Goal: Task Accomplishment & Management: Use online tool/utility

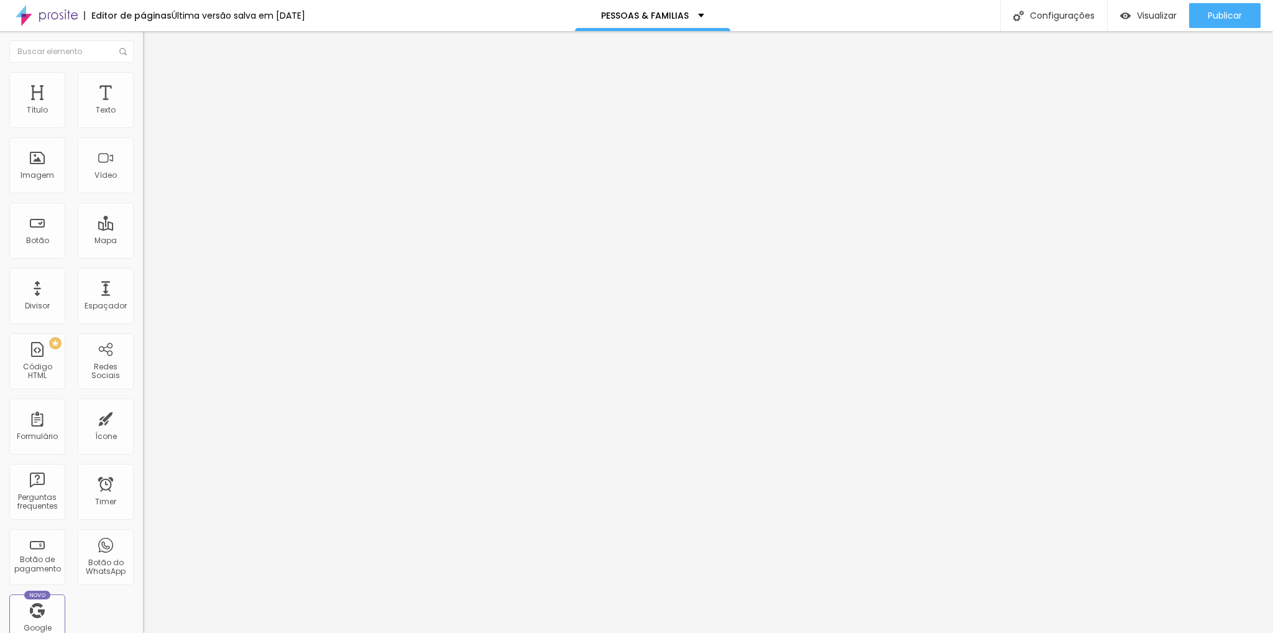
click at [144, 16] on div "Editor de páginas" at bounding box center [128, 15] width 88 height 9
click at [35, 19] on img at bounding box center [47, 15] width 62 height 31
click at [143, 50] on button "Editar Texto" at bounding box center [214, 45] width 143 height 29
click at [152, 47] on img "button" at bounding box center [157, 45] width 10 height 10
click at [99, 358] on div "Redes Sociais" at bounding box center [106, 361] width 56 height 56
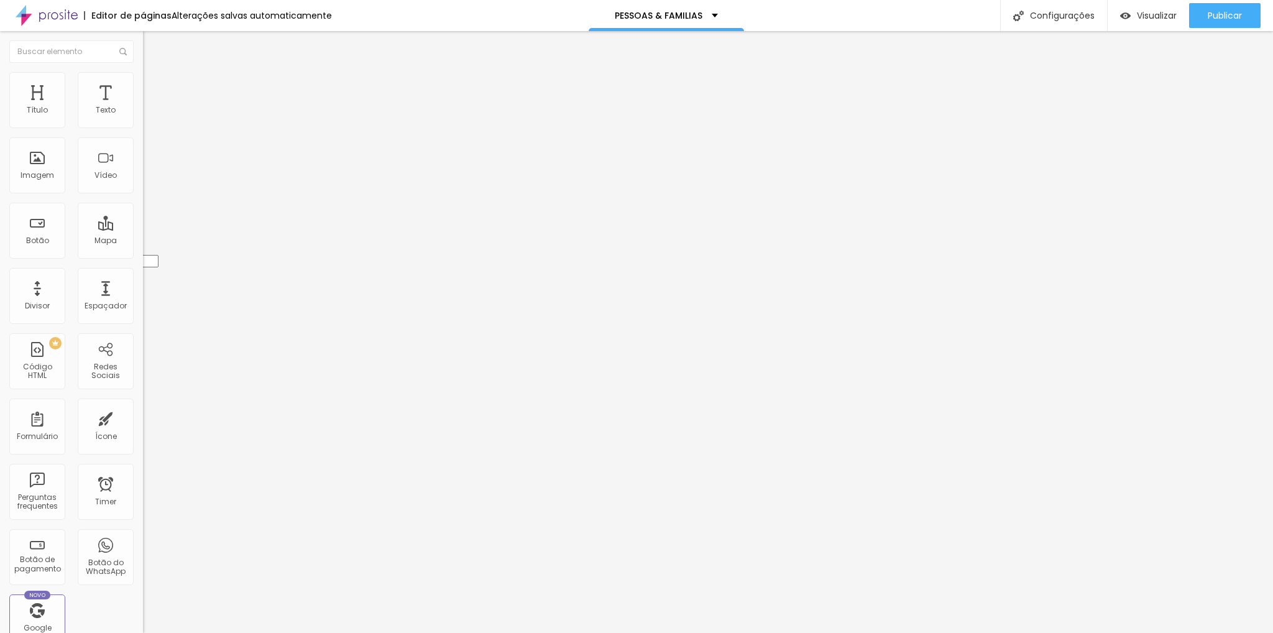
drag, startPoint x: 14, startPoint y: 129, endPoint x: 2, endPoint y: 197, distance: 69.3
click at [143, 197] on div "TikTok Rede social TikTok Endereço URL Abrir em uma nova aba Instagram Rede soc…" at bounding box center [214, 554] width 143 height 914
type input "https://"
click at [143, 632] on img at bounding box center [147, 640] width 9 height 9
click at [143, 503] on img at bounding box center [147, 507] width 9 height 9
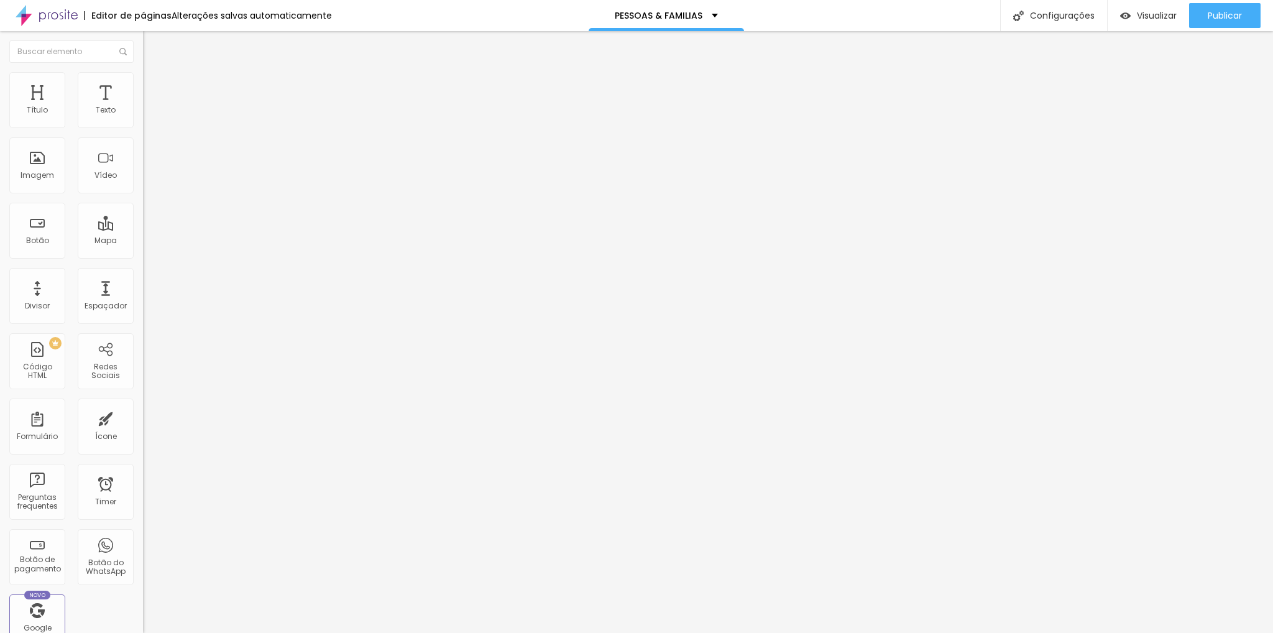
type input "14"
type input "13"
drag, startPoint x: 67, startPoint y: 193, endPoint x: 51, endPoint y: 198, distance: 16.7
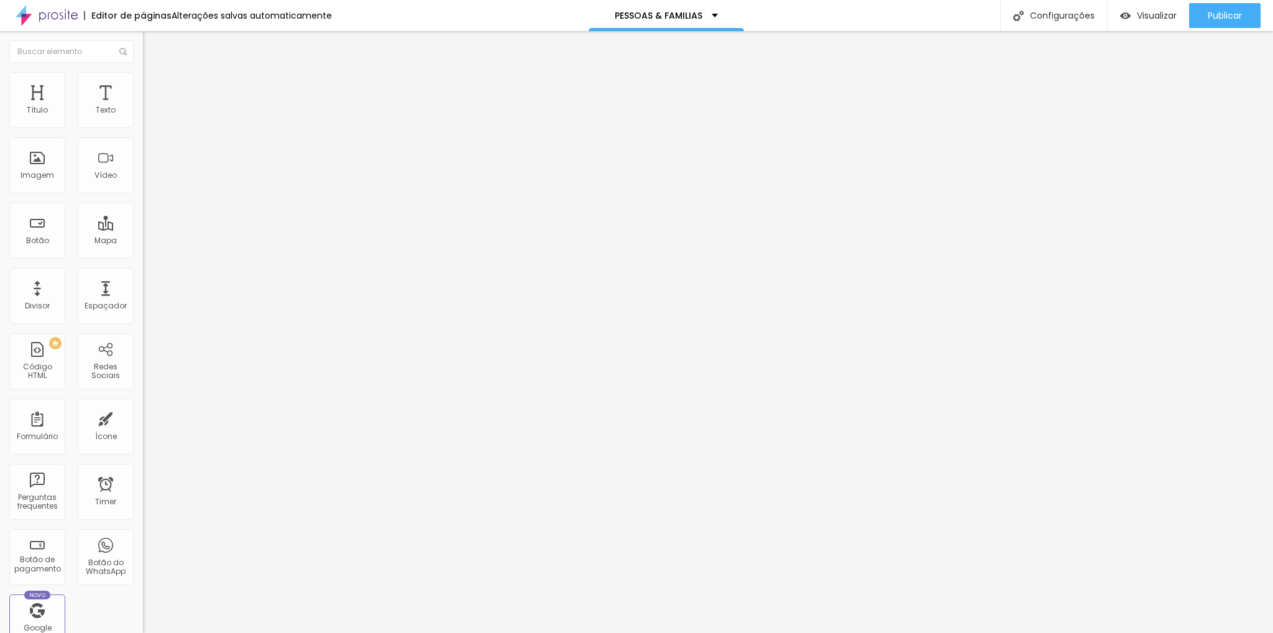
click at [143, 314] on input "range" at bounding box center [183, 319] width 80 height 10
type input "14"
drag, startPoint x: 51, startPoint y: 198, endPoint x: 58, endPoint y: 196, distance: 6.9
type input "14"
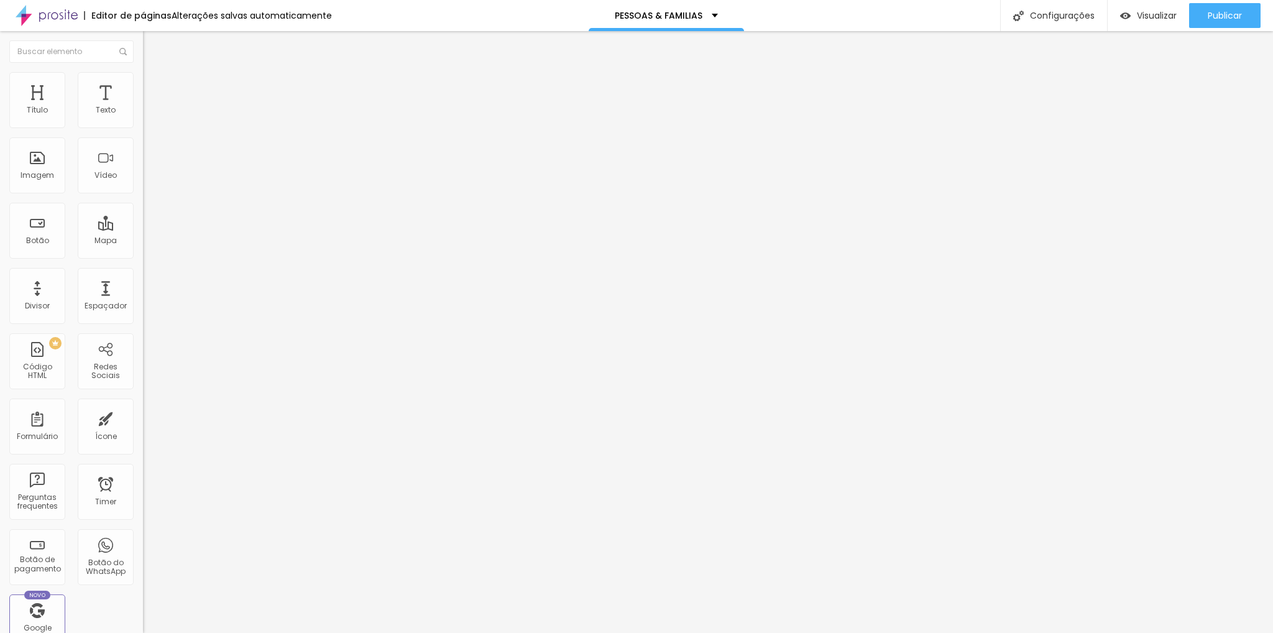
click at [143, 314] on input "range" at bounding box center [183, 319] width 80 height 10
click at [143, 81] on li "Estilo" at bounding box center [214, 78] width 143 height 12
click at [143, 75] on ul "Conteúdo Estilo Avançado" at bounding box center [214, 78] width 143 height 37
click at [143, 72] on li "Conteúdo" at bounding box center [214, 66] width 143 height 12
click at [152, 47] on img "button" at bounding box center [157, 45] width 10 height 10
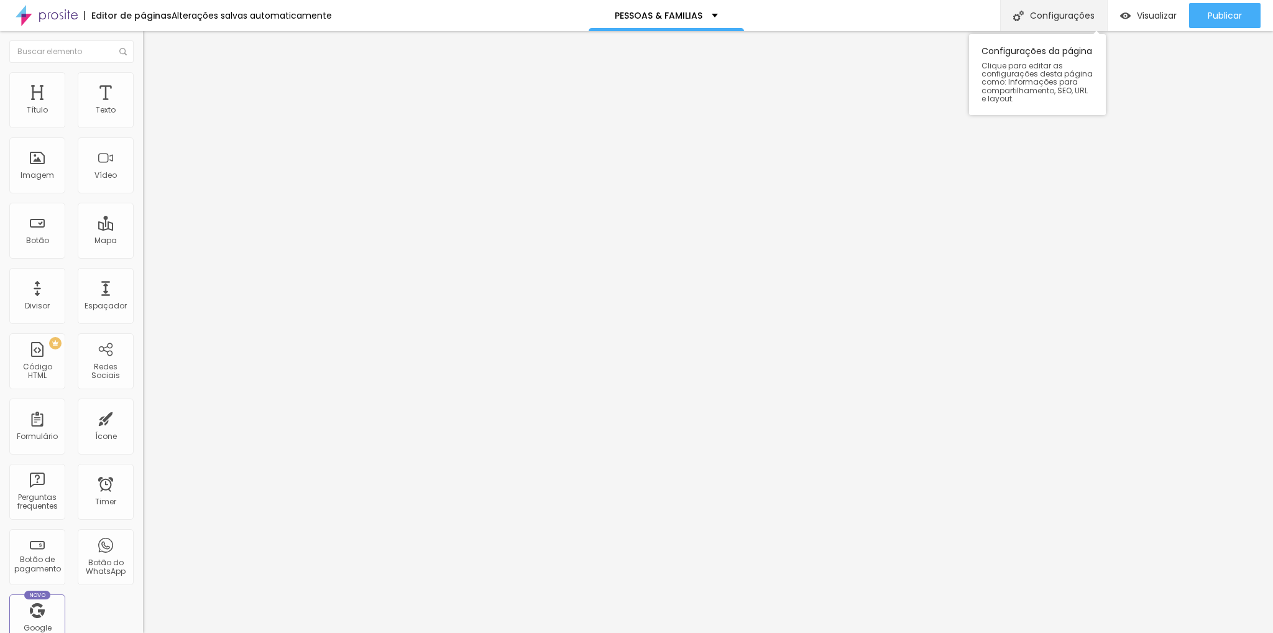
click at [1073, 16] on div "Configurações" at bounding box center [1053, 15] width 107 height 31
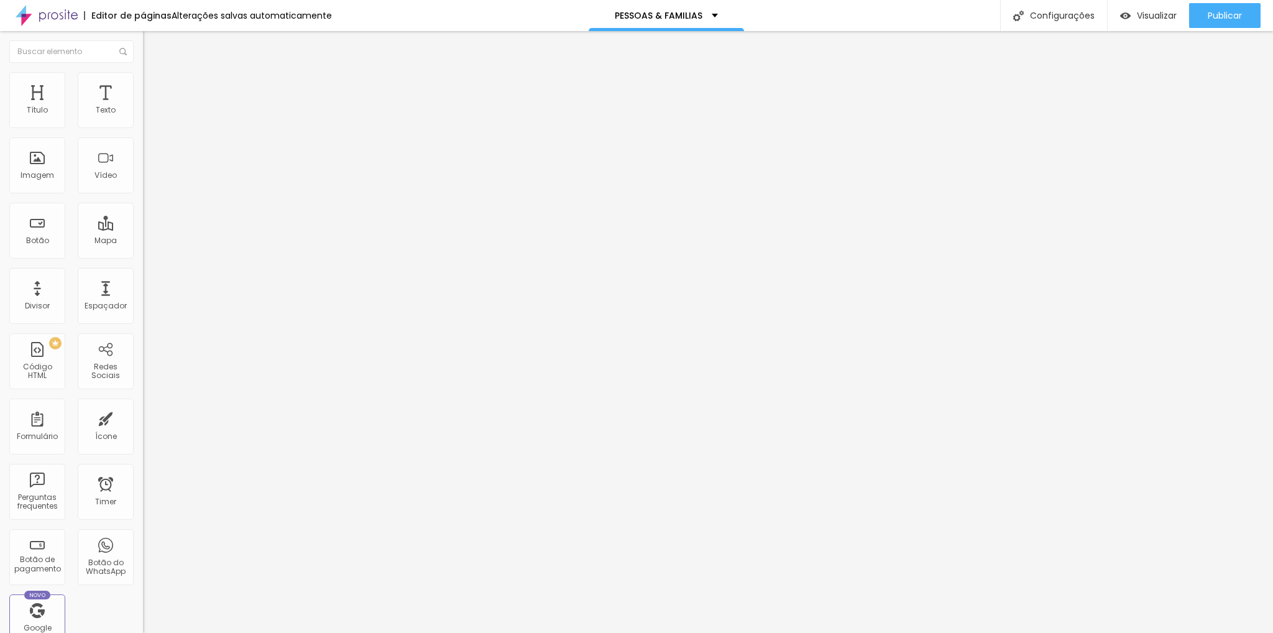
scroll to position [12, 0]
click at [101, 236] on div "Mapa" at bounding box center [105, 240] width 22 height 9
click at [40, 301] on div "Divisor" at bounding box center [37, 305] width 25 height 9
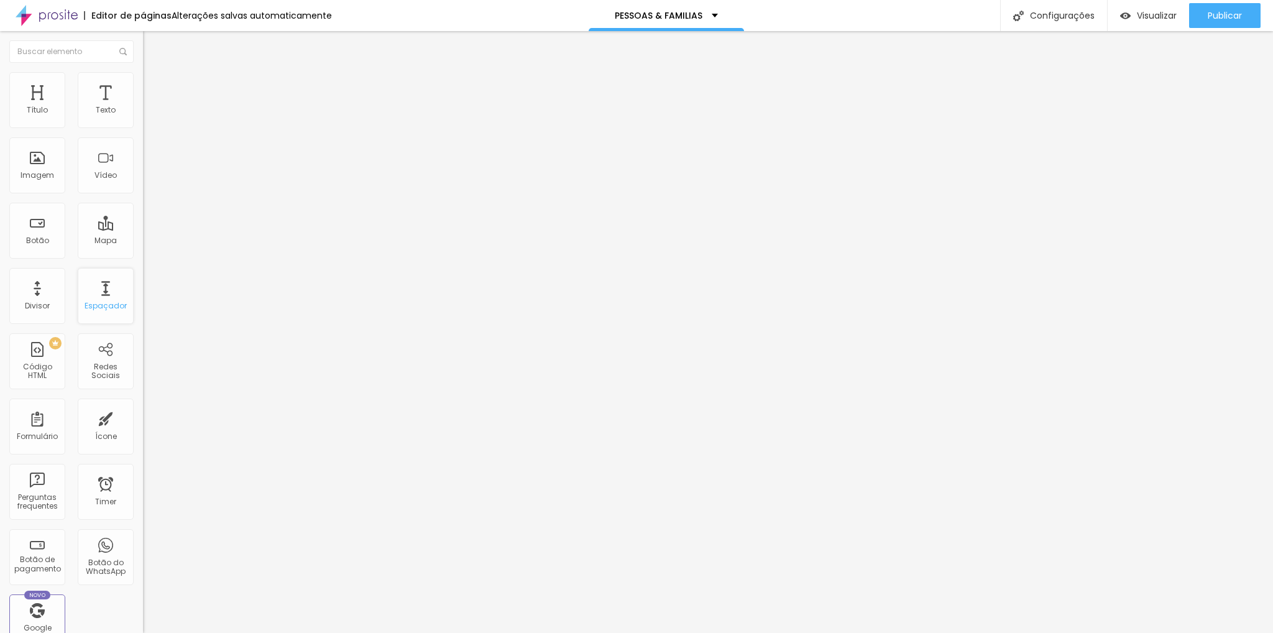
click at [91, 298] on div "Espaçador" at bounding box center [106, 296] width 56 height 56
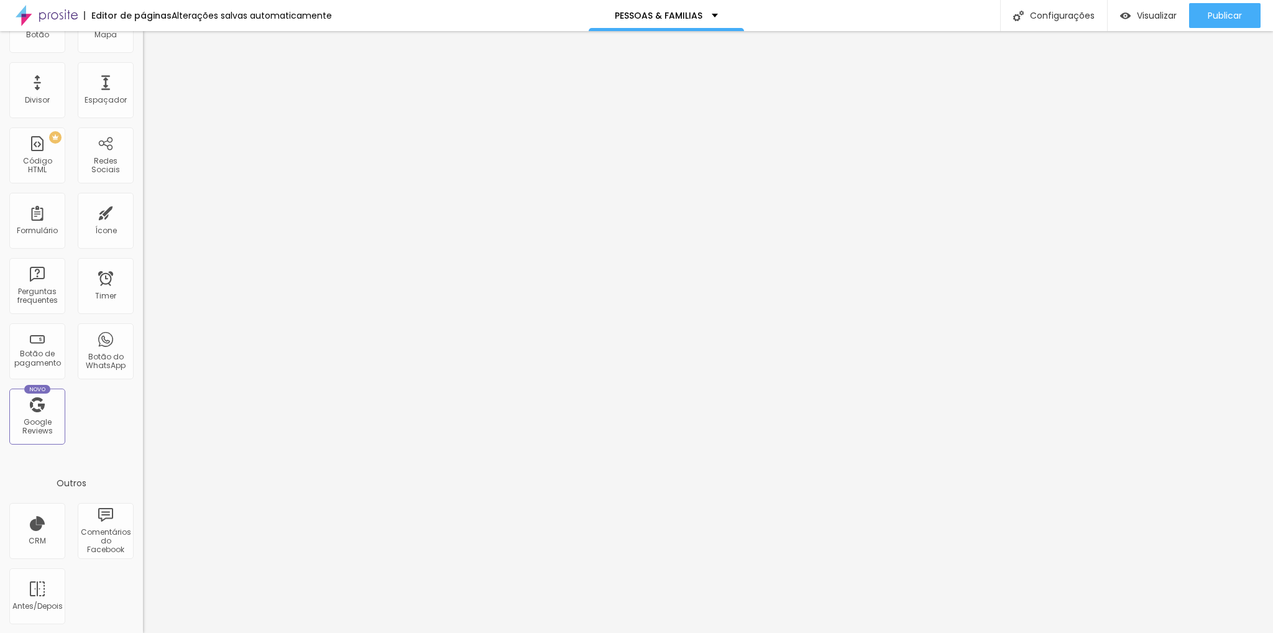
scroll to position [0, 0]
